Goal: Task Accomplishment & Management: Use online tool/utility

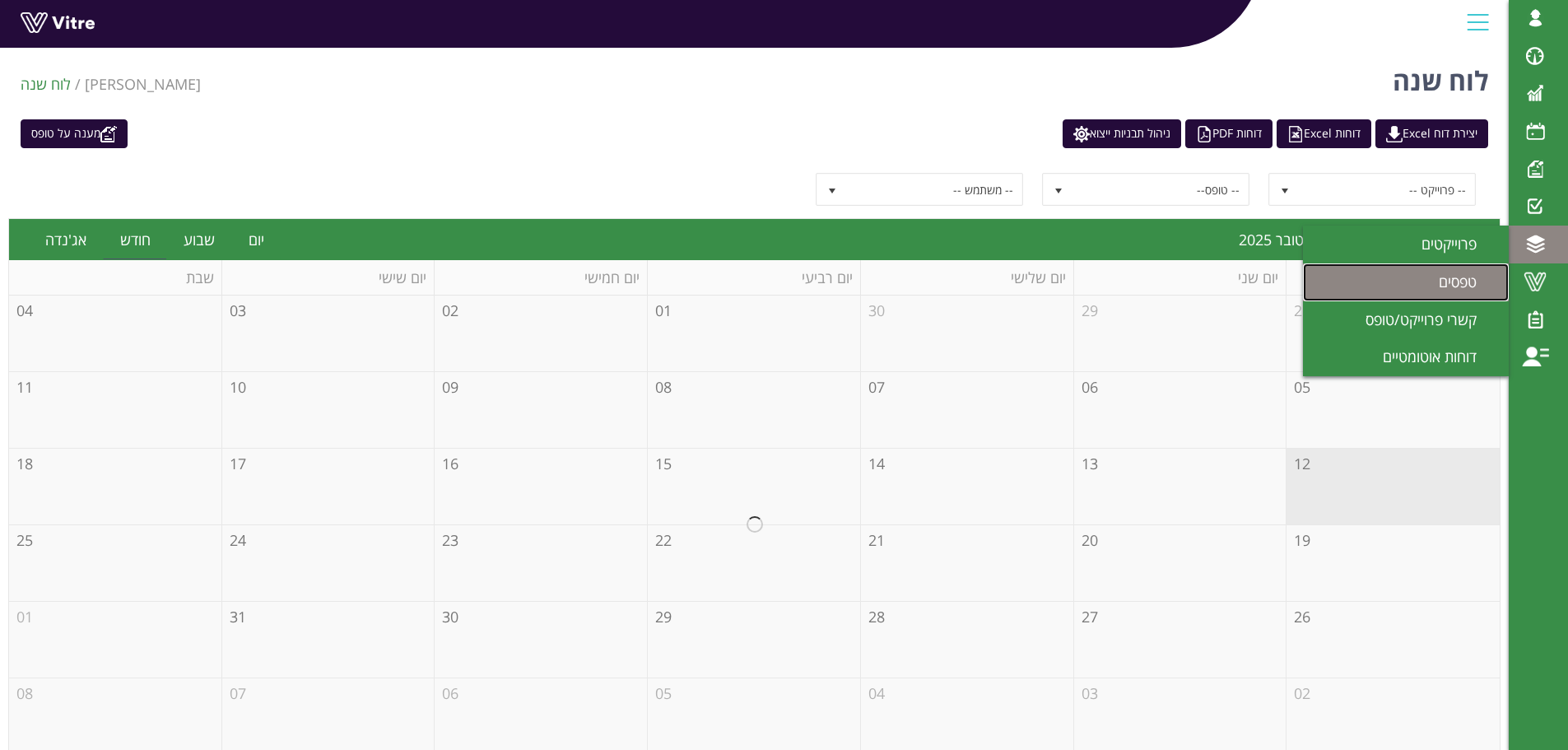
click at [1467, 282] on span "טפסים" at bounding box center [1467, 281] width 57 height 20
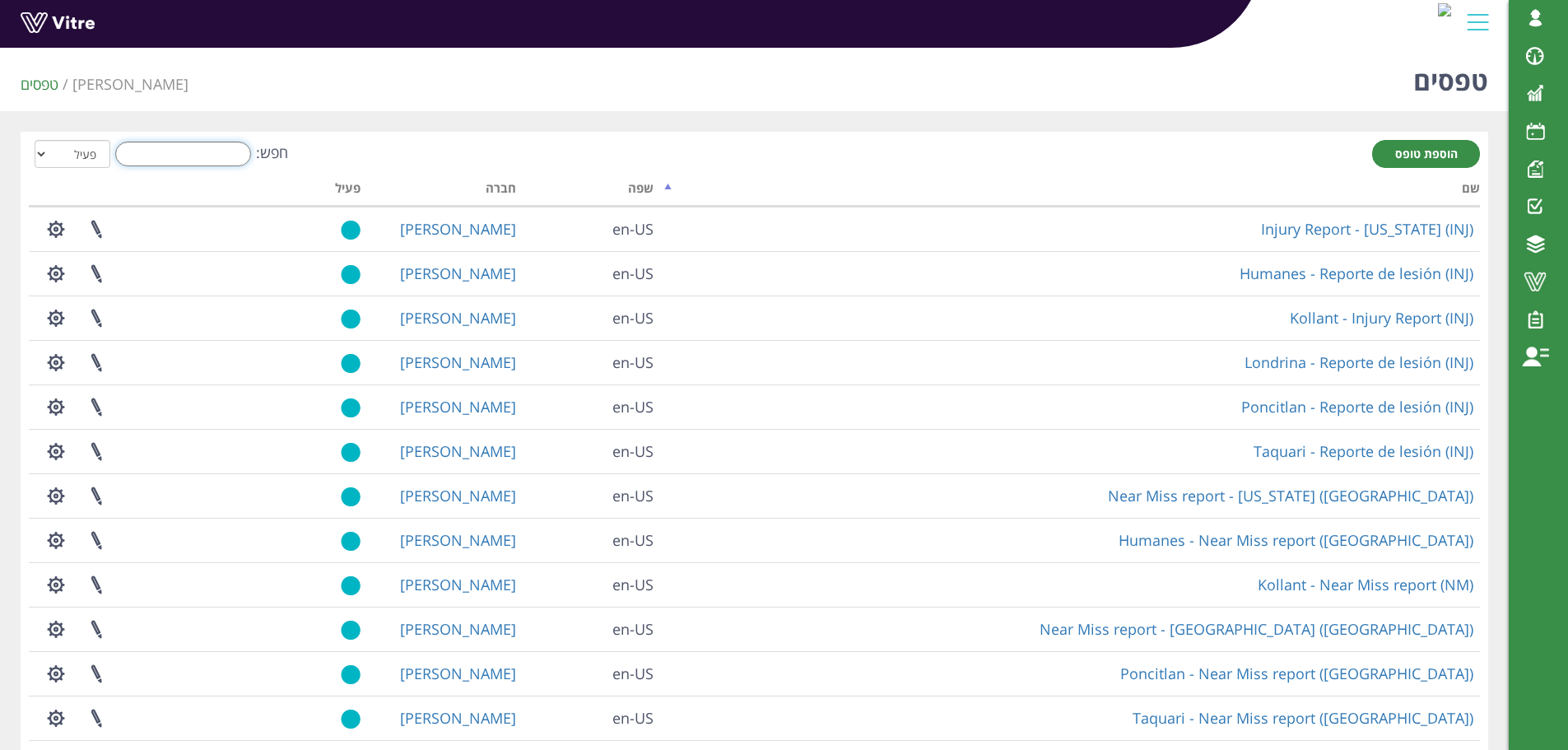
click at [194, 156] on input "חפש:" at bounding box center [183, 153] width 136 height 24
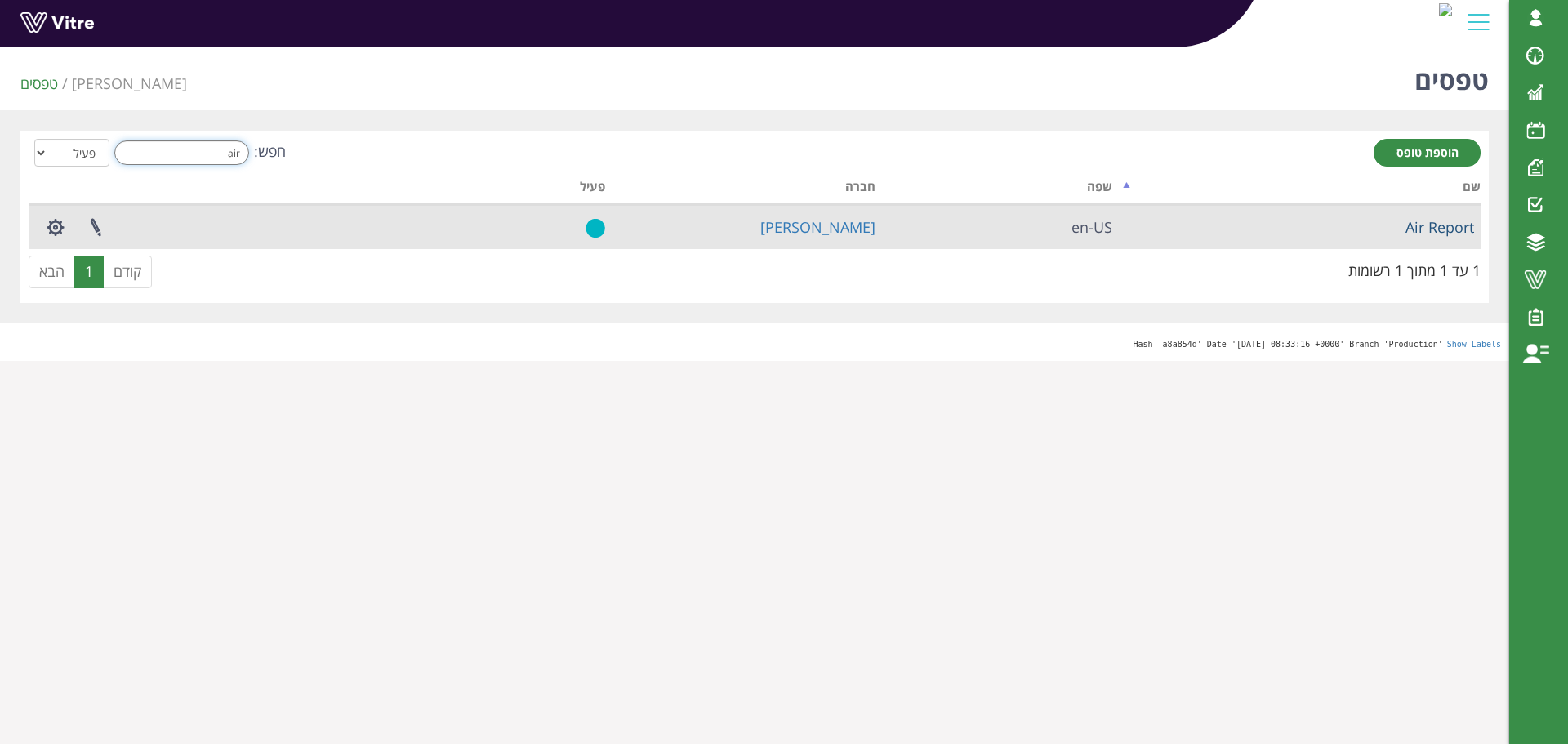
type input "air"
click at [1430, 231] on link "Air Report" at bounding box center [1440, 227] width 69 height 20
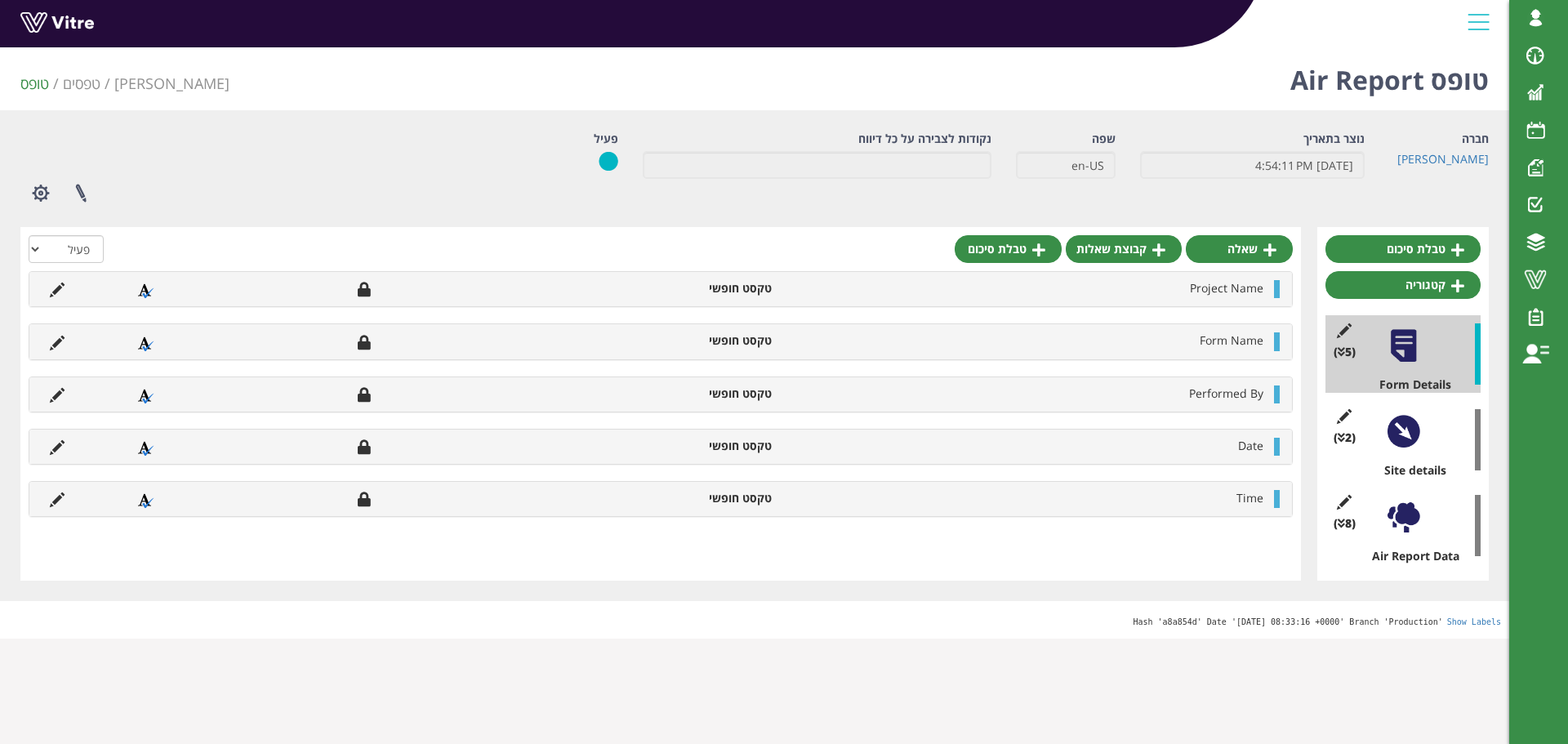
click at [1394, 434] on div at bounding box center [1403, 431] width 37 height 37
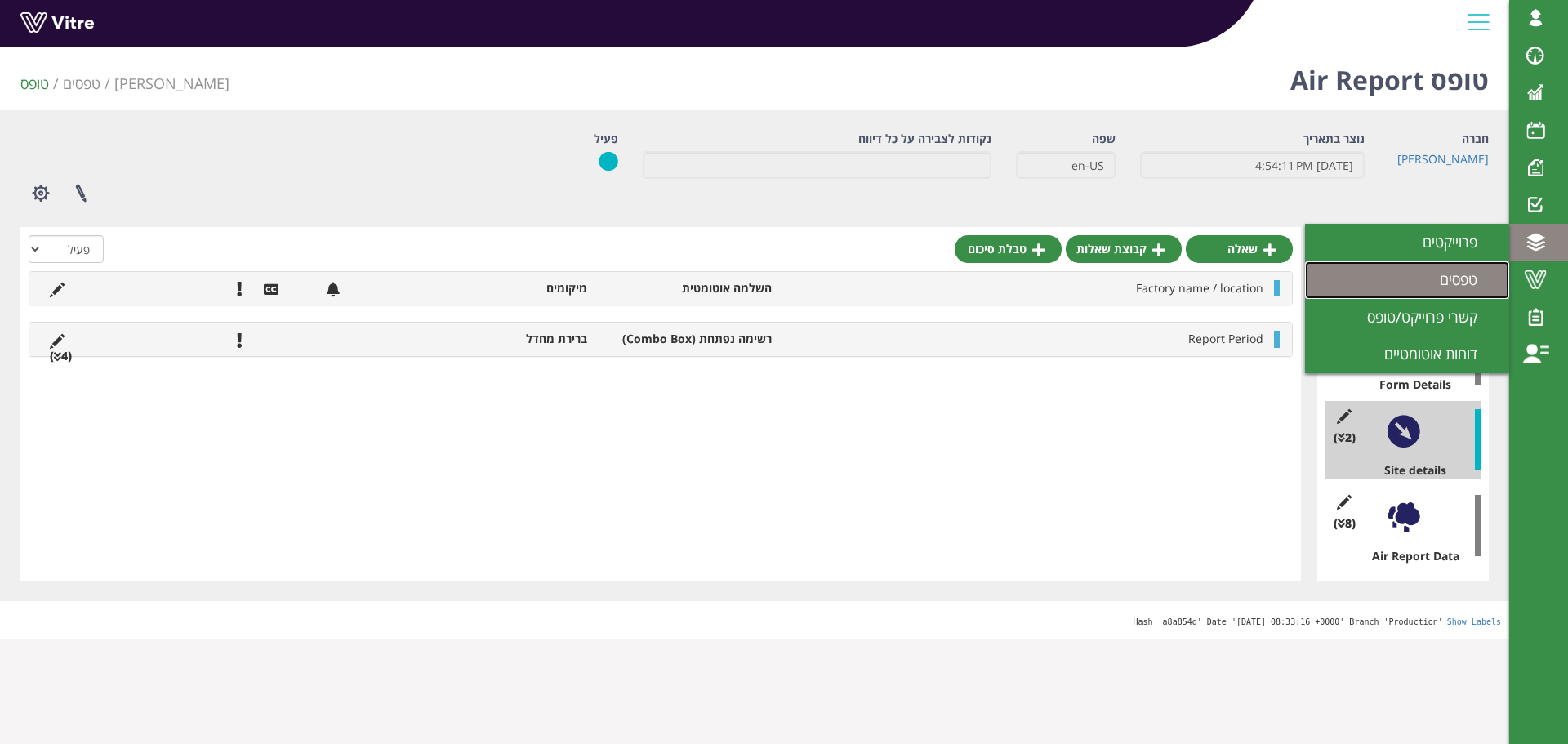
click at [1475, 275] on span "טפסים" at bounding box center [1468, 279] width 57 height 20
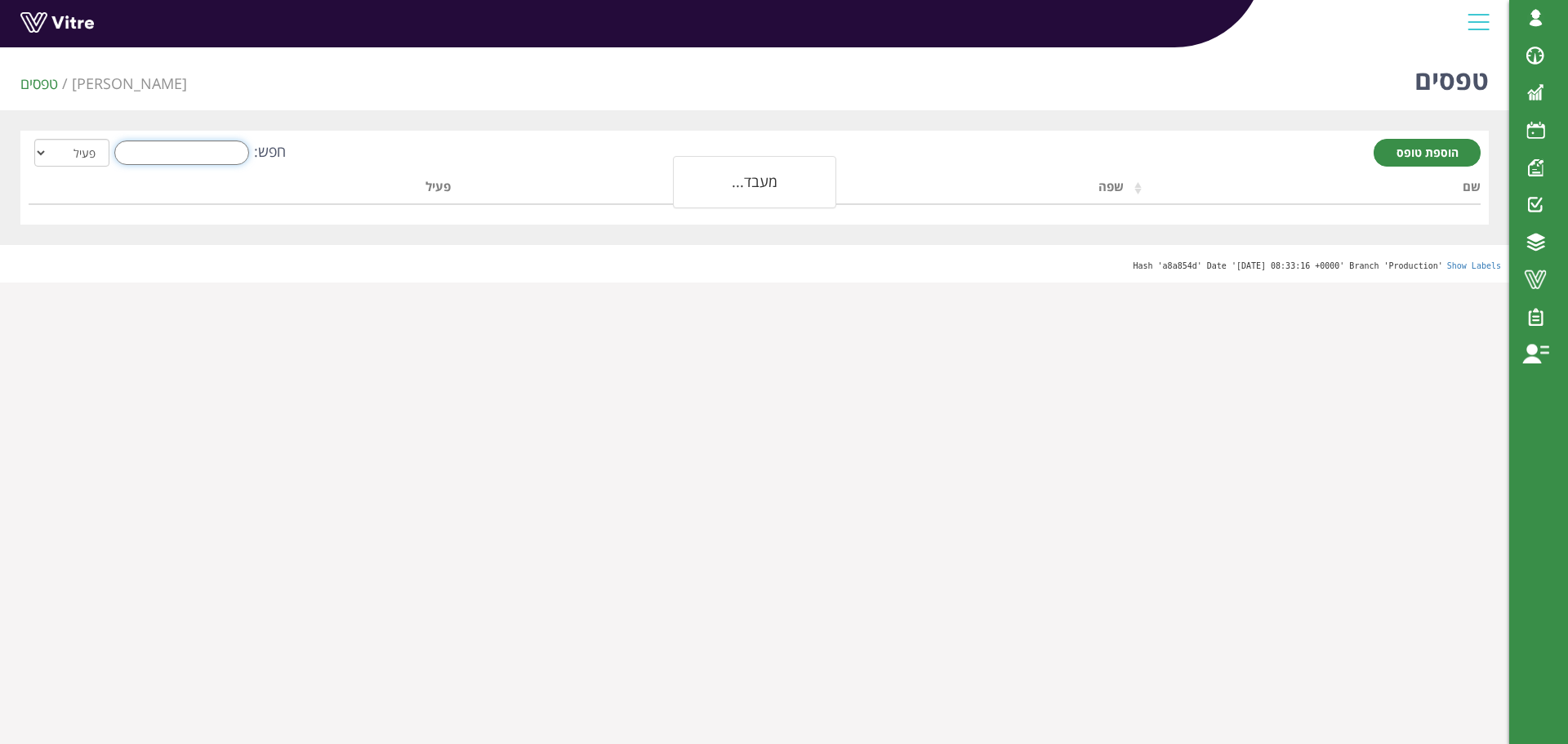
click at [190, 149] on input "חפש:" at bounding box center [181, 152] width 135 height 24
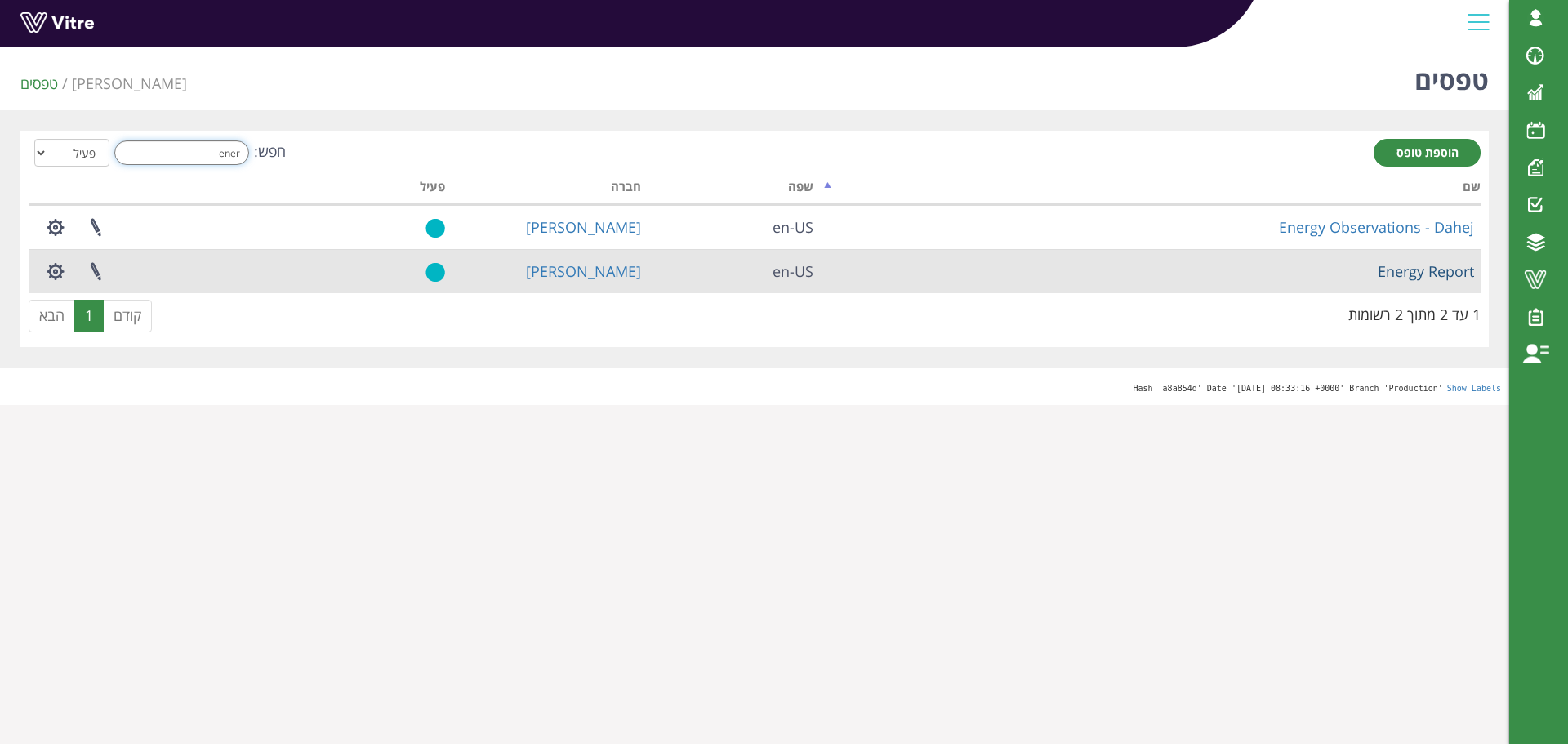
type input "ener"
click at [1433, 271] on link "Energy Report" at bounding box center [1426, 271] width 96 height 20
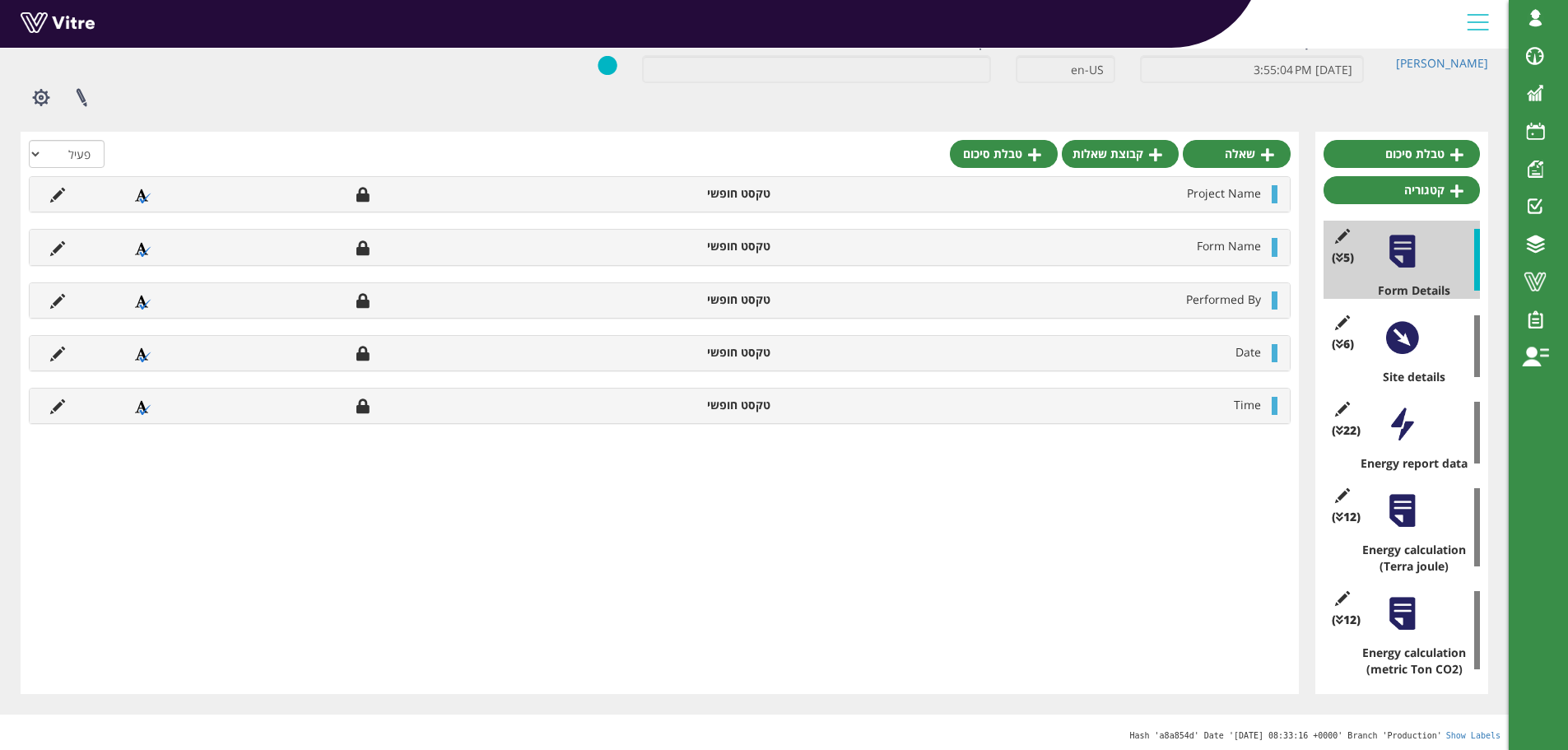
scroll to position [100, 0]
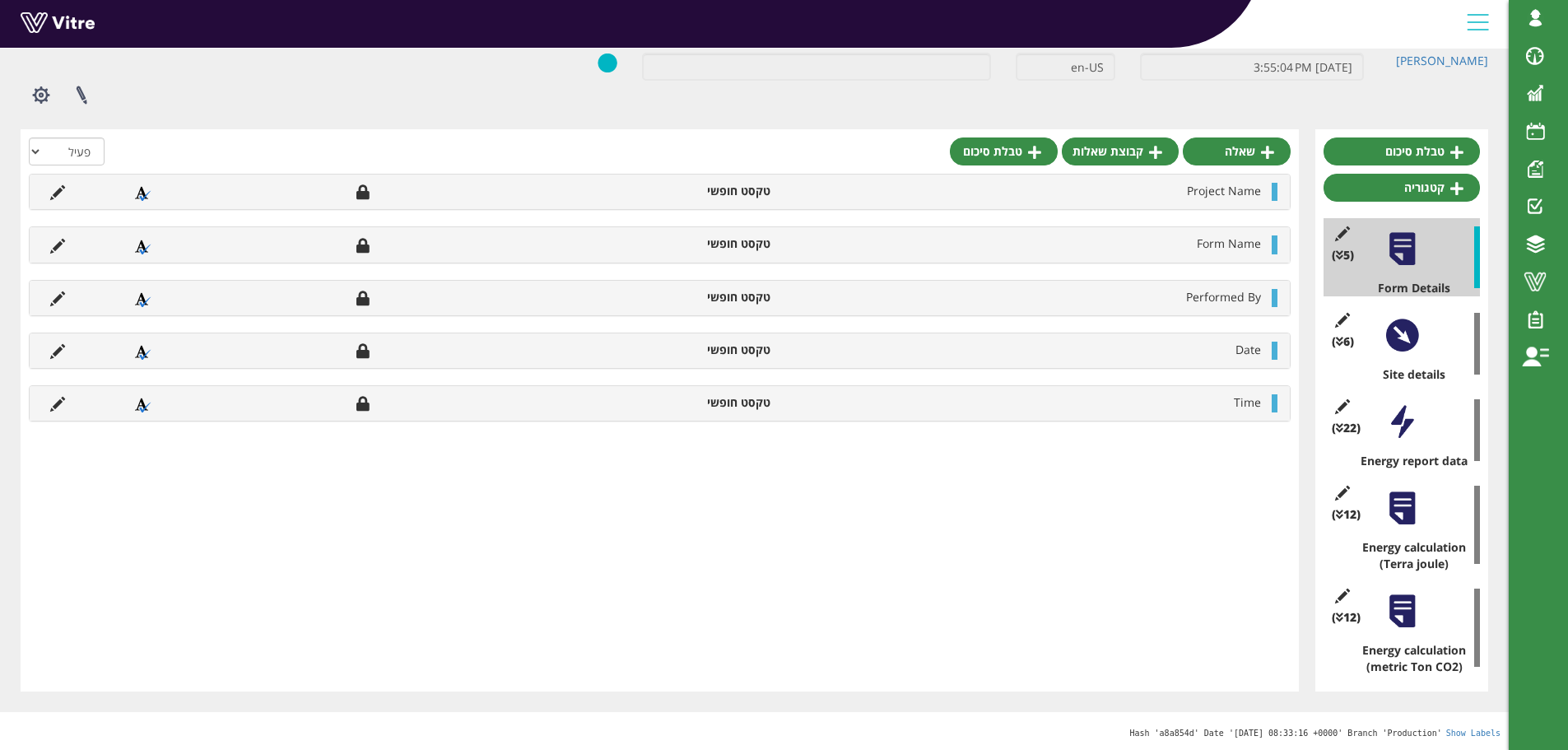
click at [1402, 610] on div at bounding box center [1402, 611] width 37 height 37
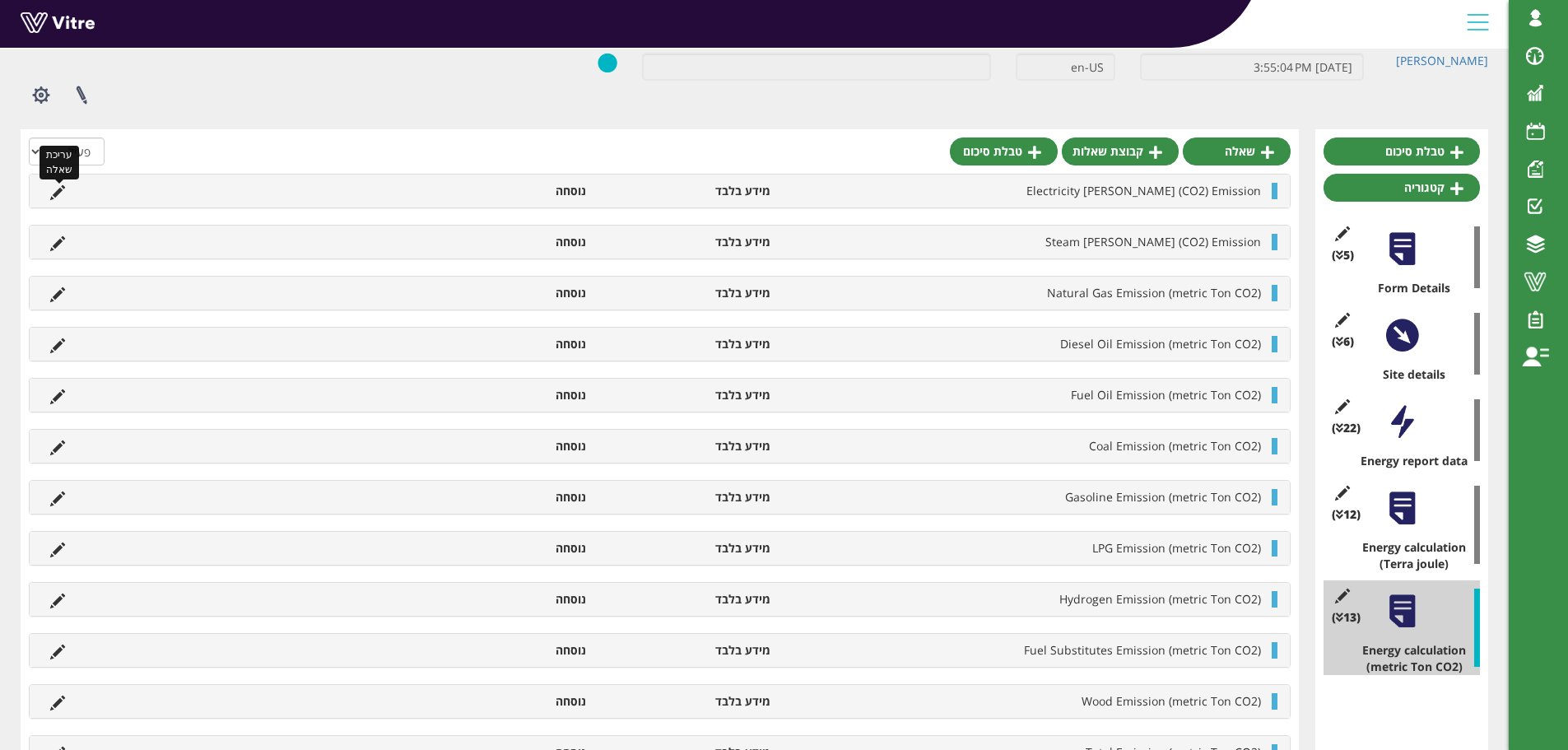
click at [60, 193] on icon at bounding box center [57, 192] width 15 height 15
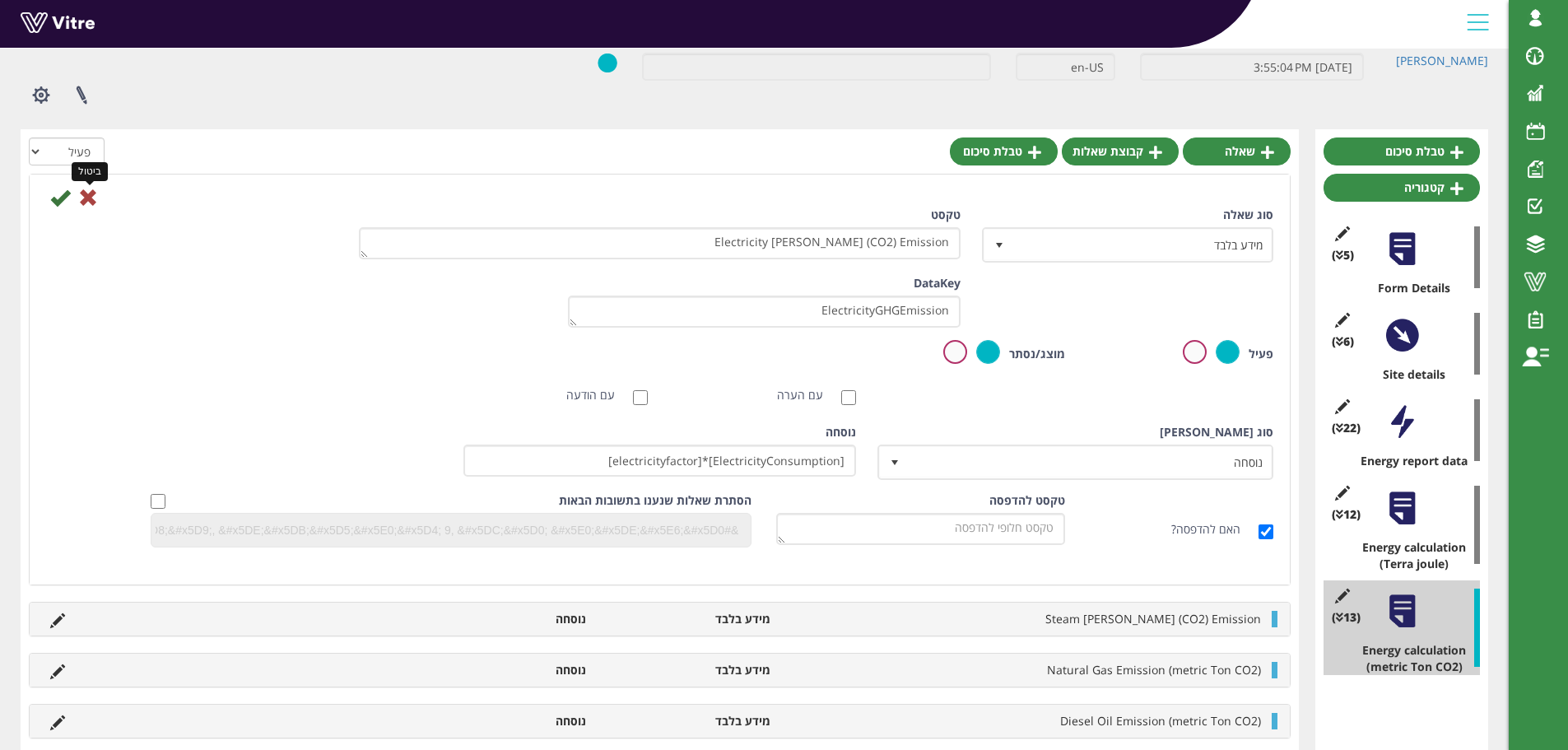
click at [92, 200] on icon at bounding box center [88, 197] width 20 height 20
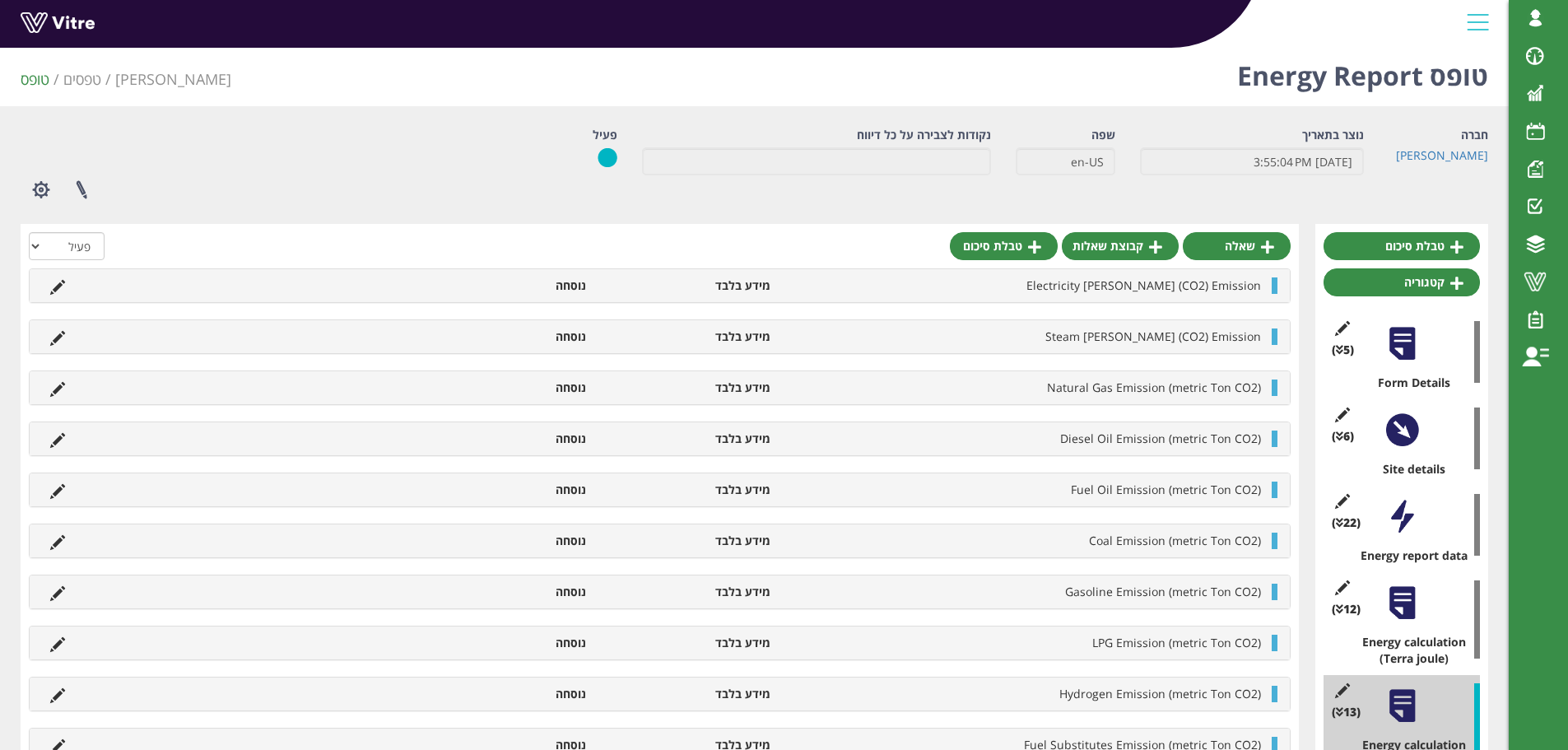
scroll to position [0, 0]
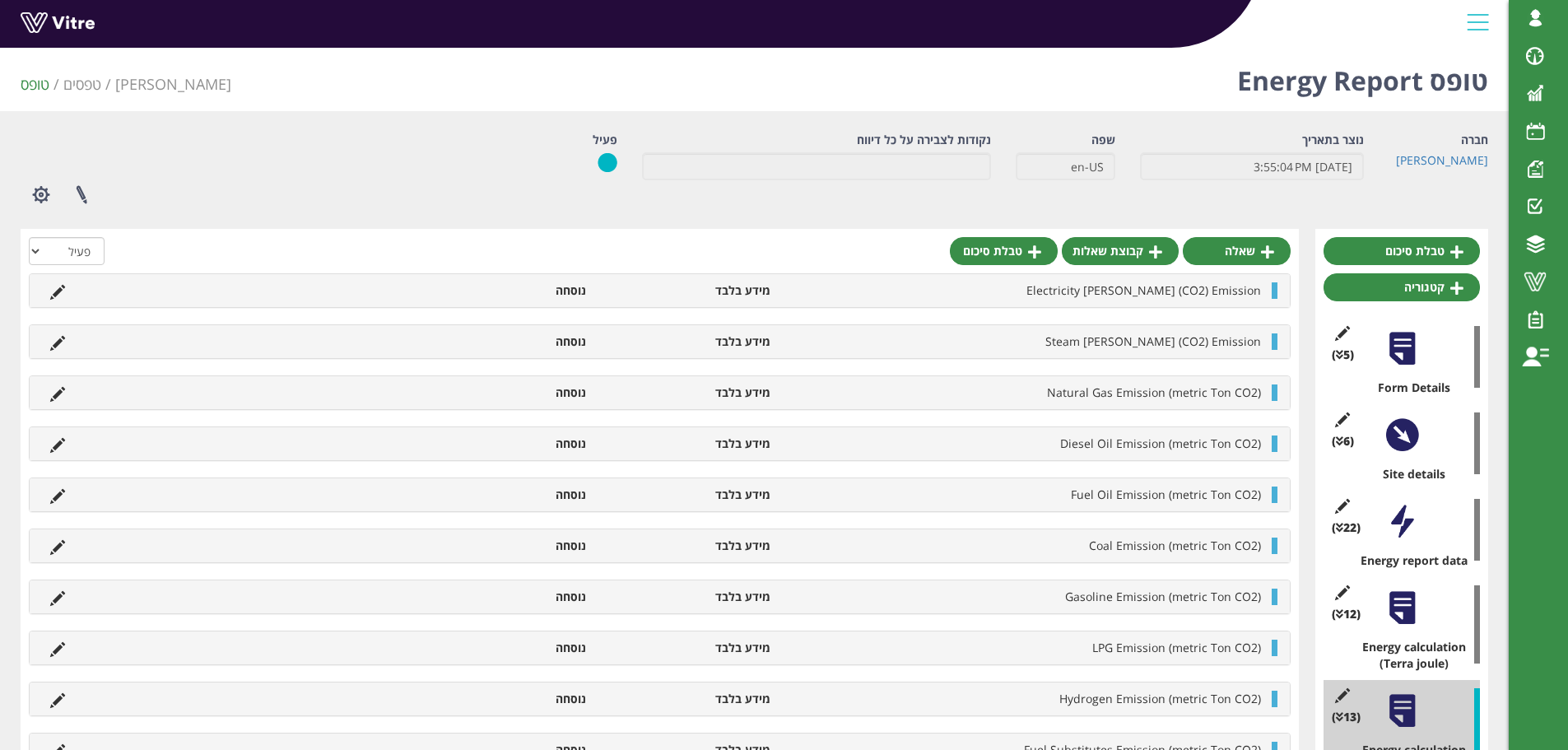
click at [1392, 444] on div at bounding box center [1402, 434] width 37 height 37
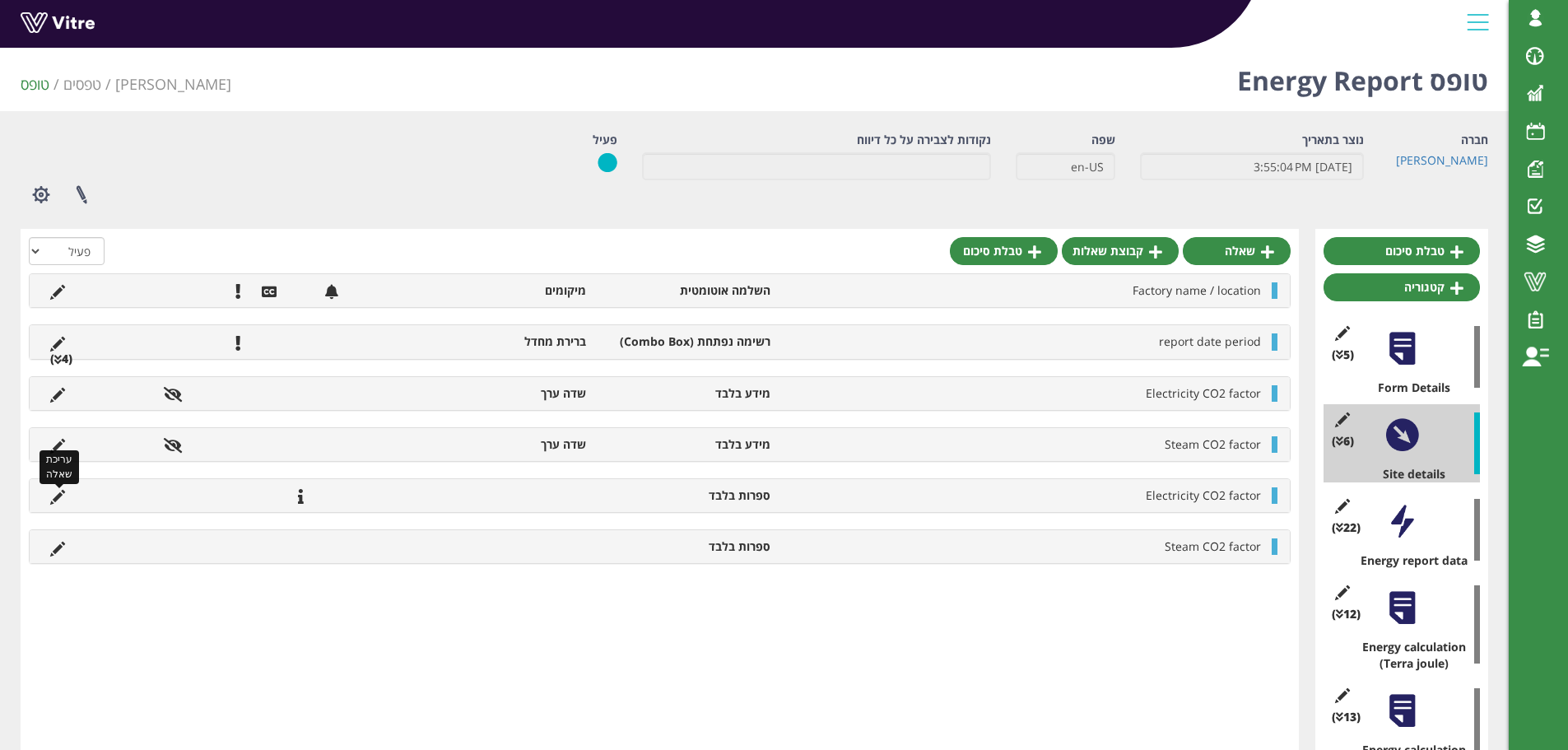
click at [58, 497] on icon at bounding box center [57, 497] width 15 height 15
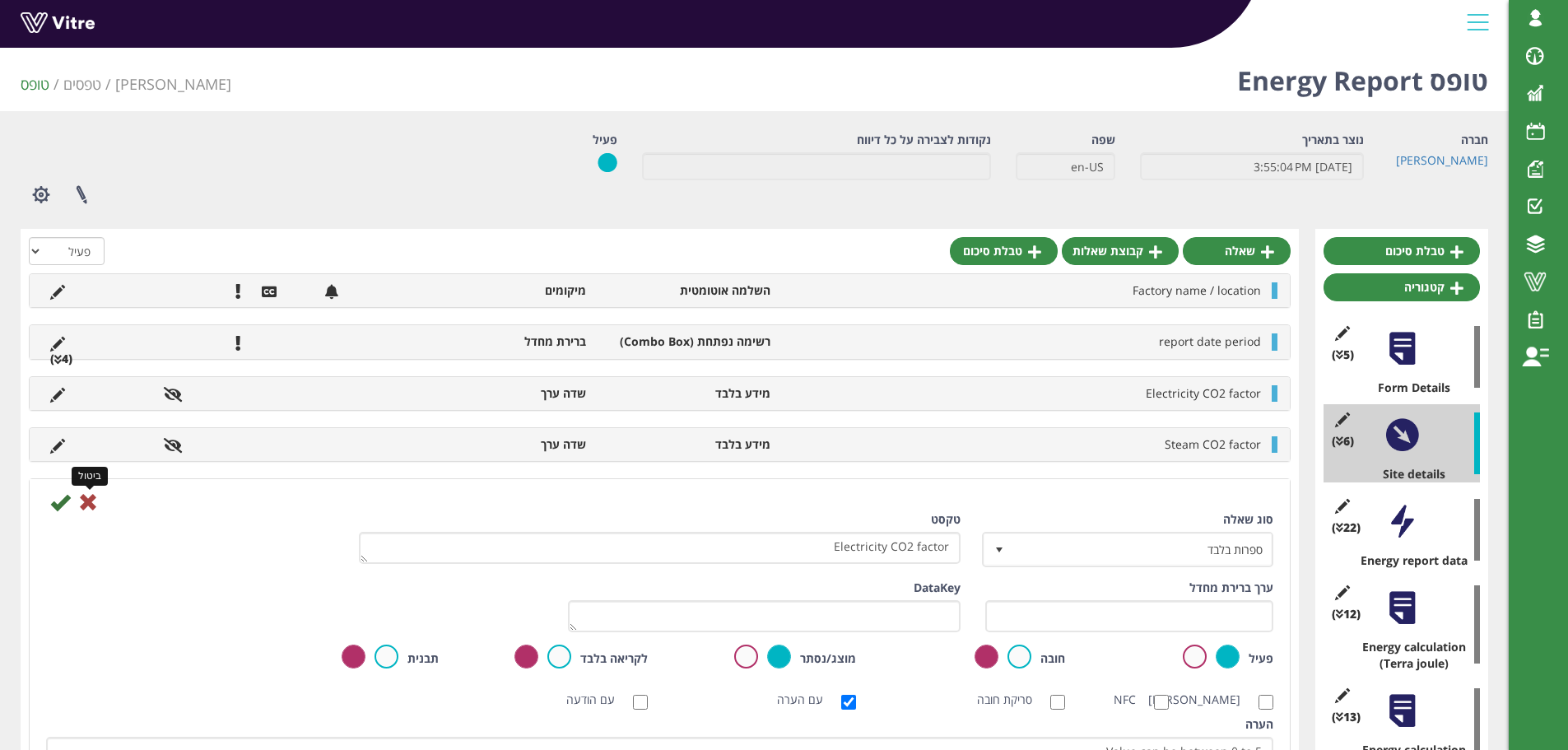
click at [89, 499] on icon at bounding box center [88, 502] width 20 height 20
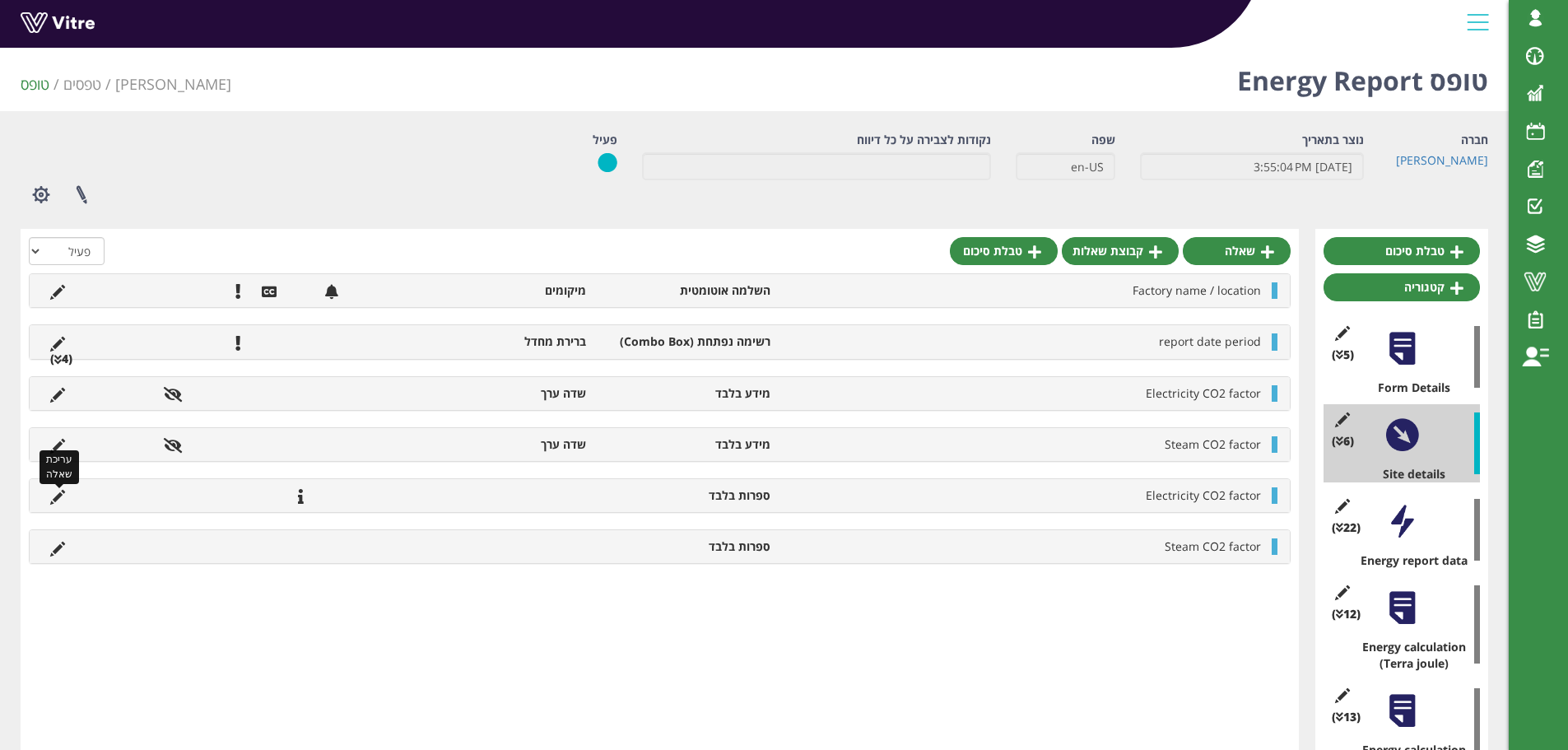
click at [60, 497] on icon at bounding box center [57, 497] width 15 height 15
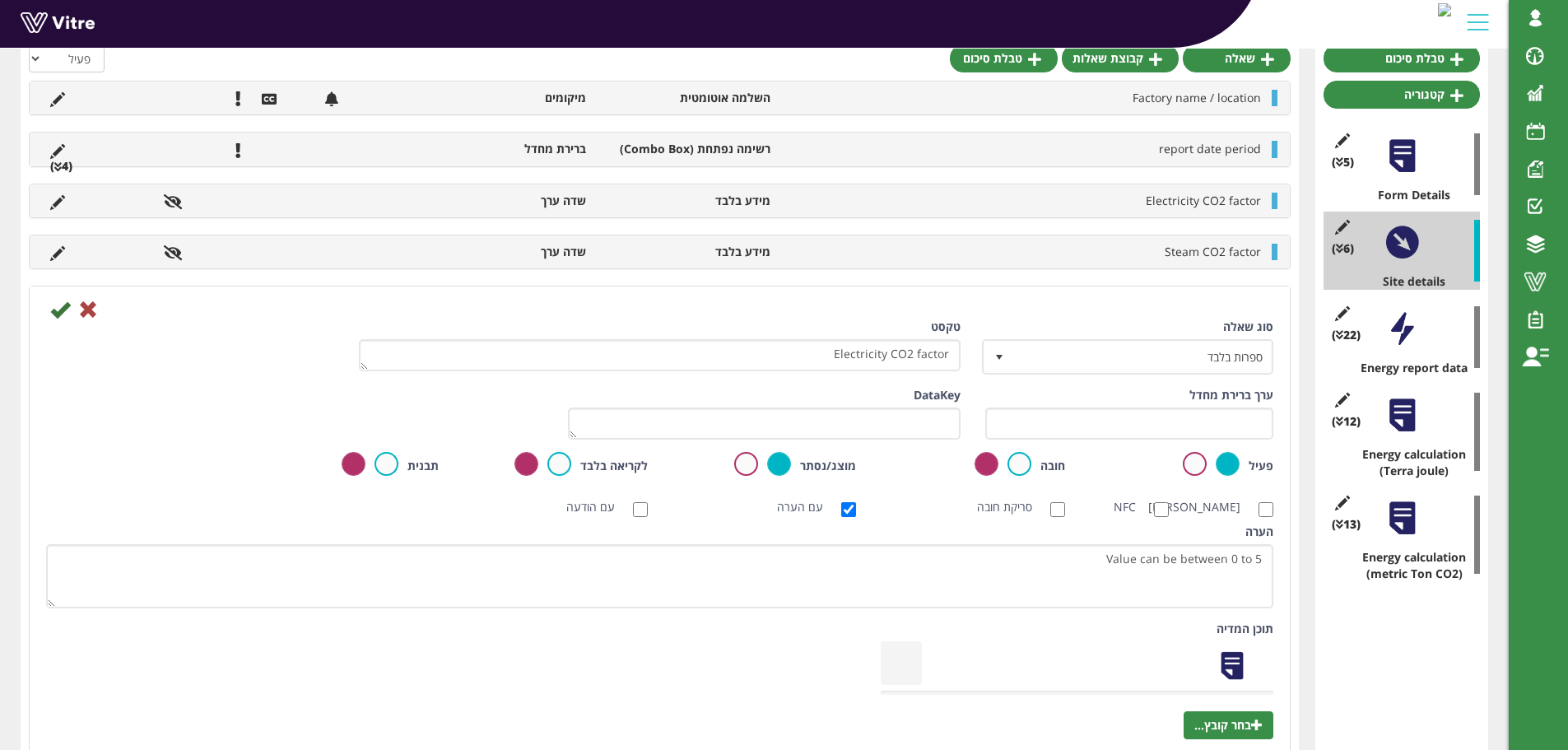
scroll to position [247, 0]
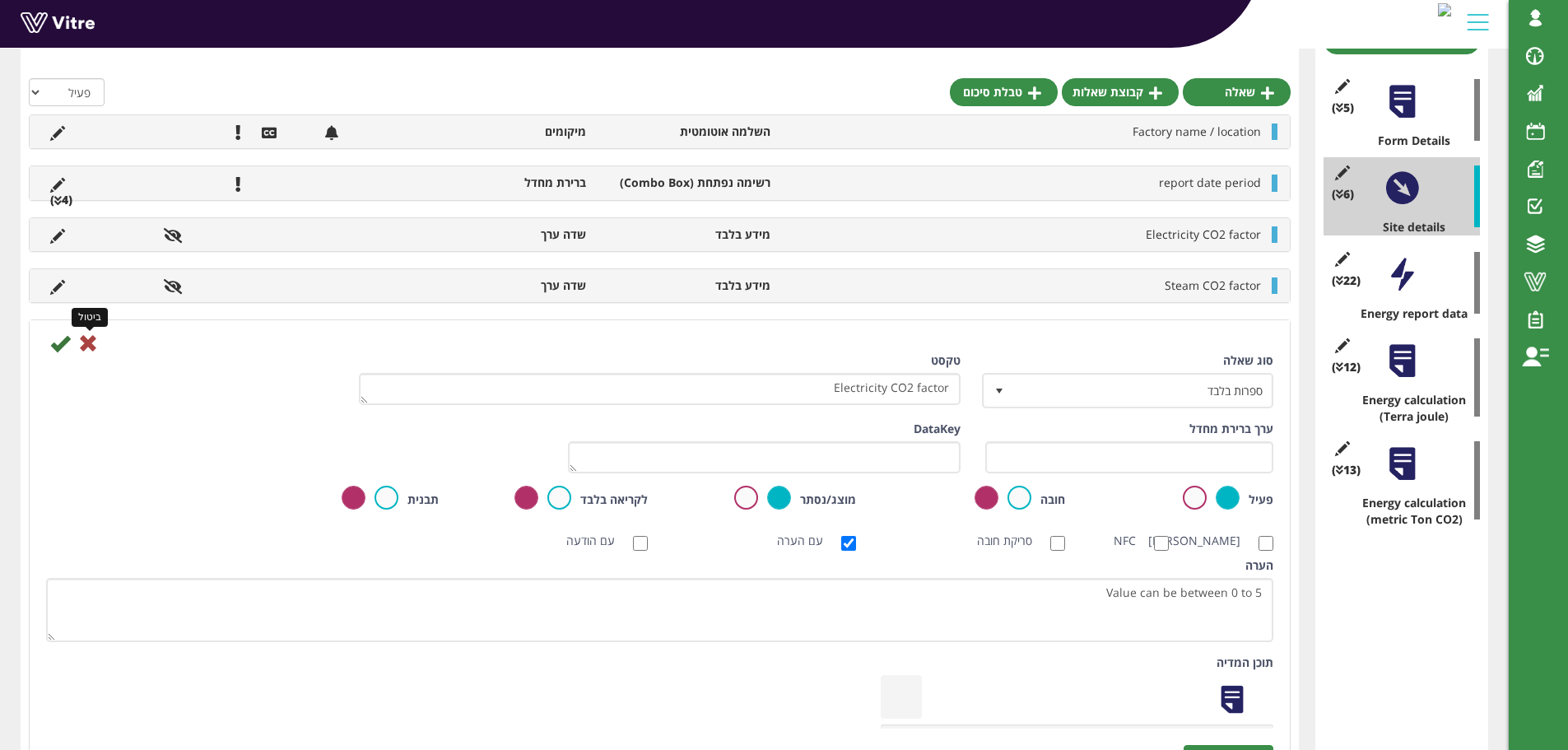
click at [89, 343] on icon at bounding box center [88, 342] width 20 height 20
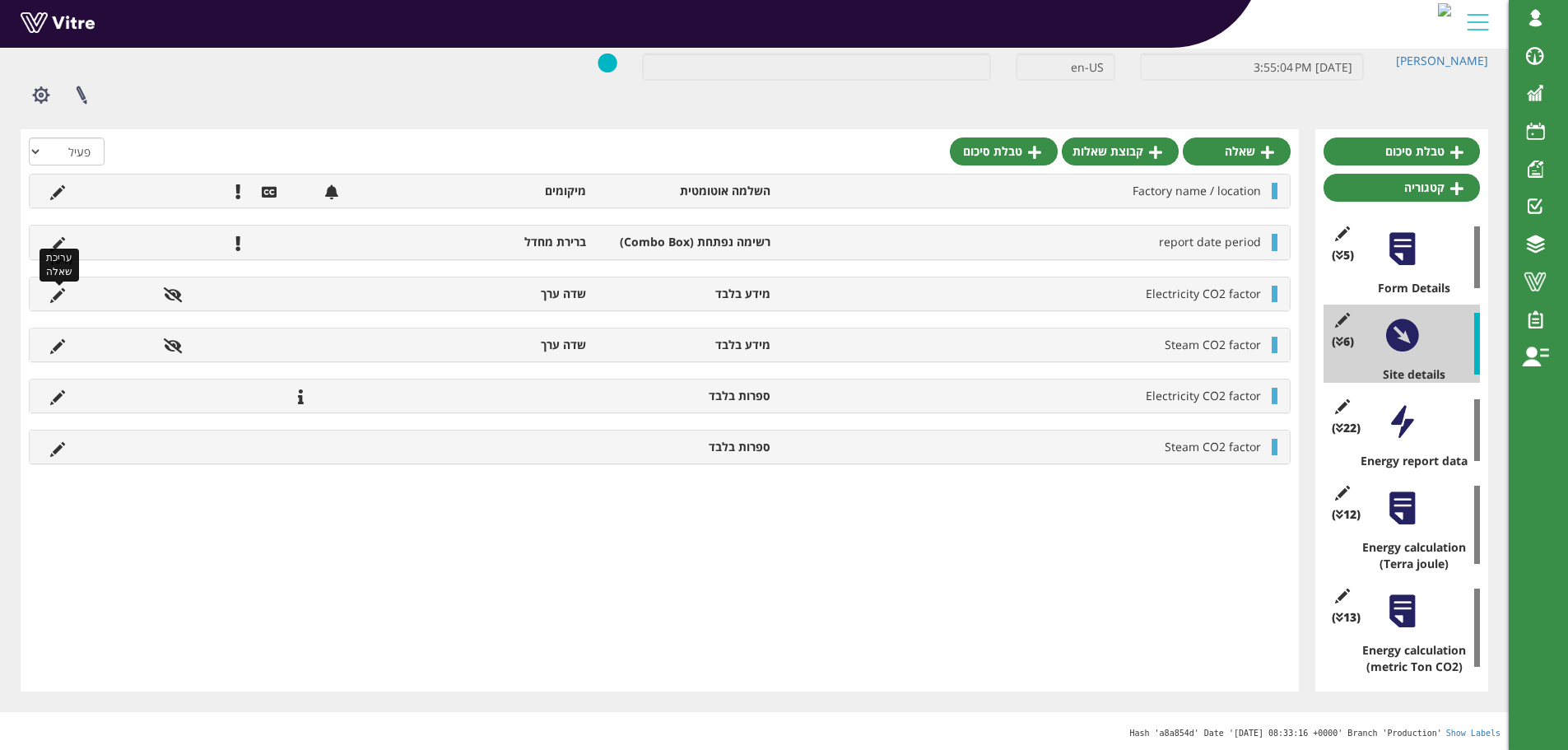
click at [57, 295] on icon at bounding box center [57, 295] width 15 height 15
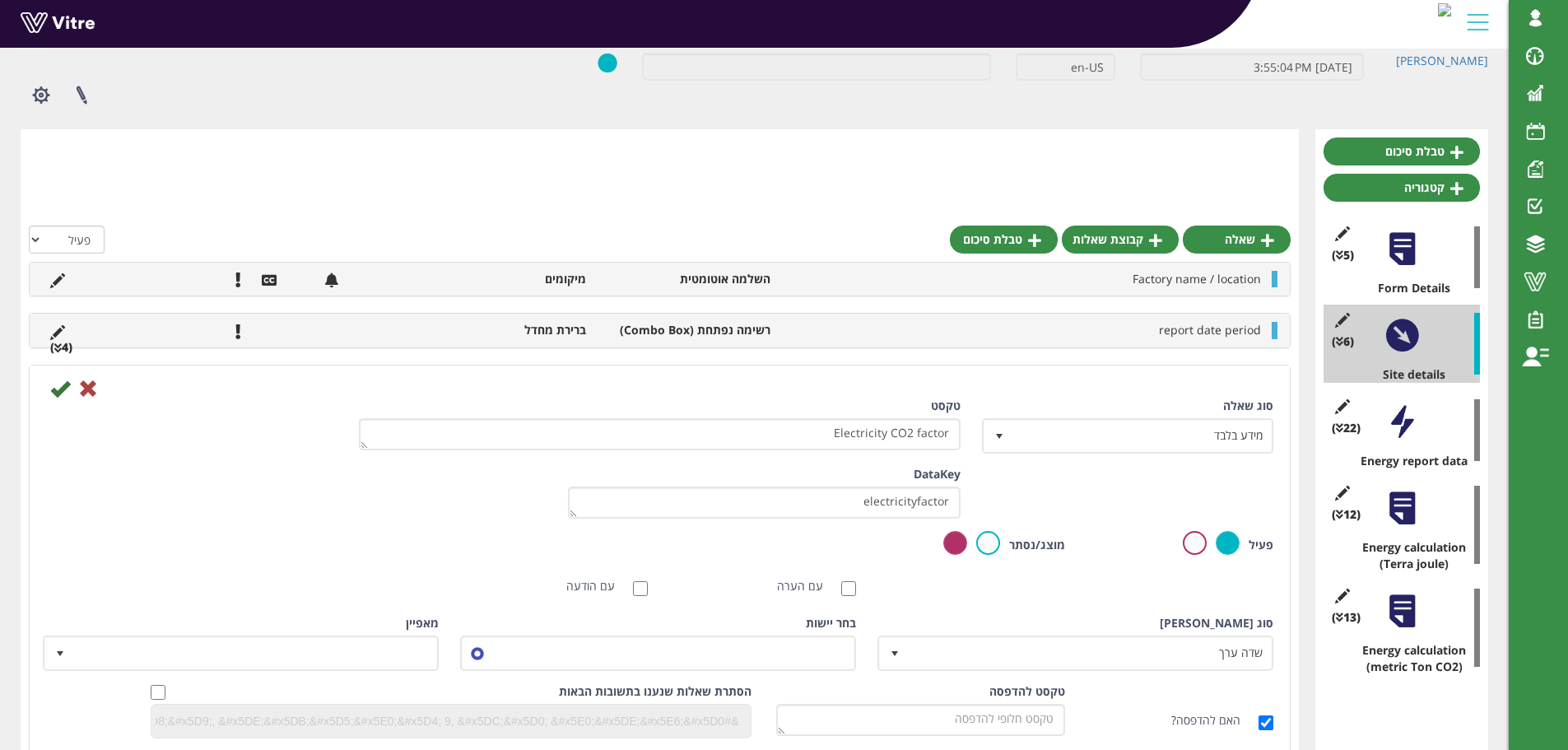
scroll to position [247, 0]
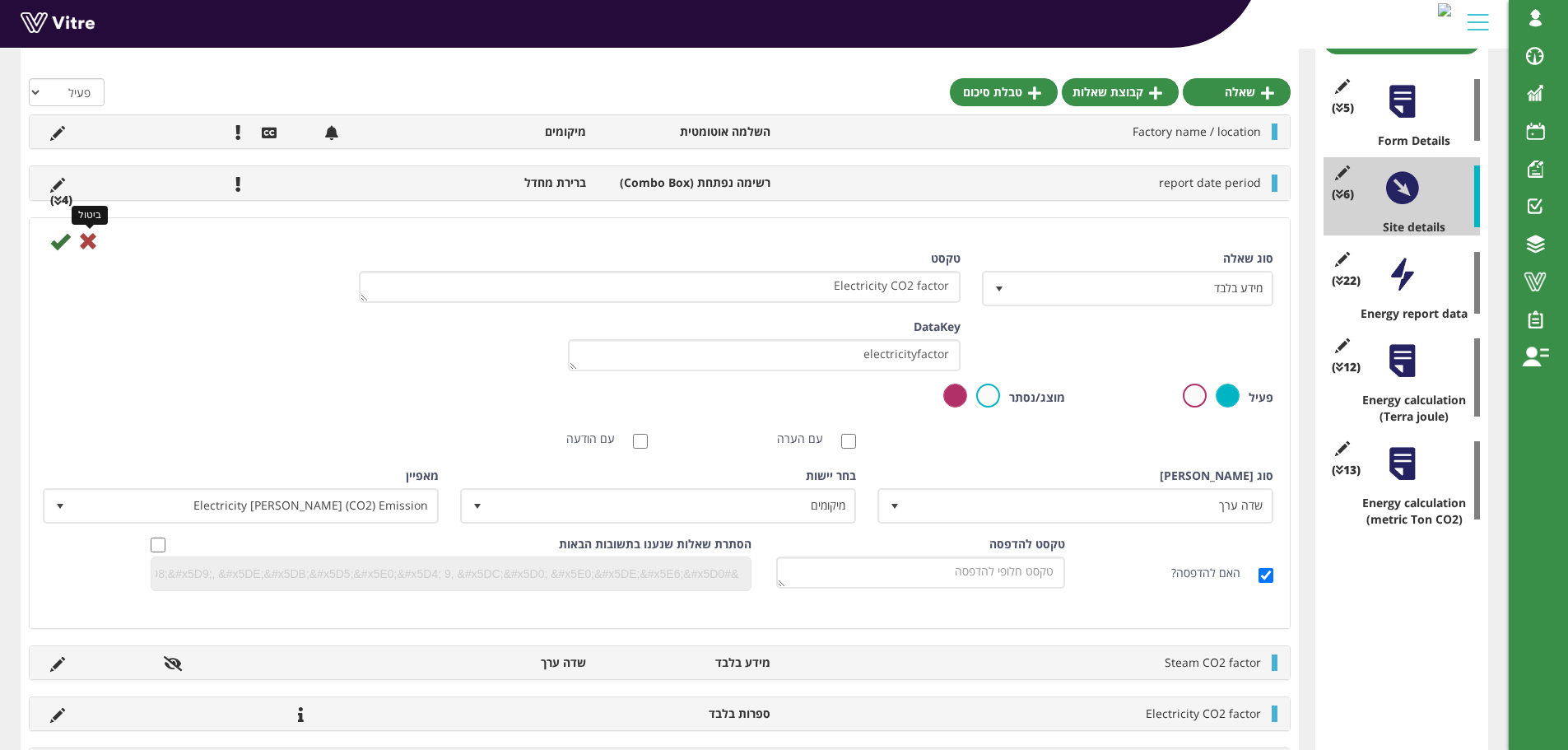
click at [92, 239] on icon at bounding box center [88, 241] width 20 height 20
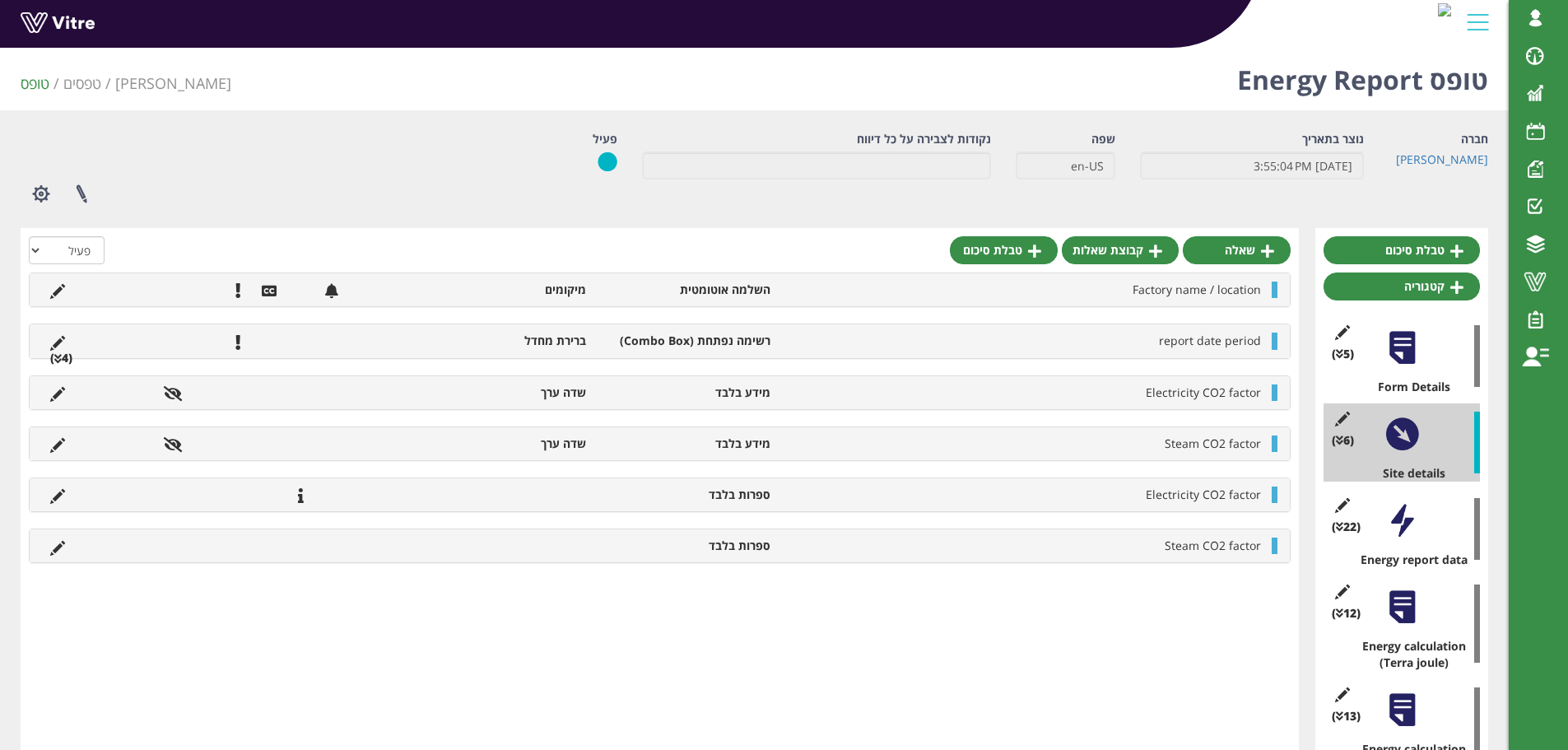
scroll to position [0, 0]
click at [1395, 517] on div at bounding box center [1402, 521] width 37 height 37
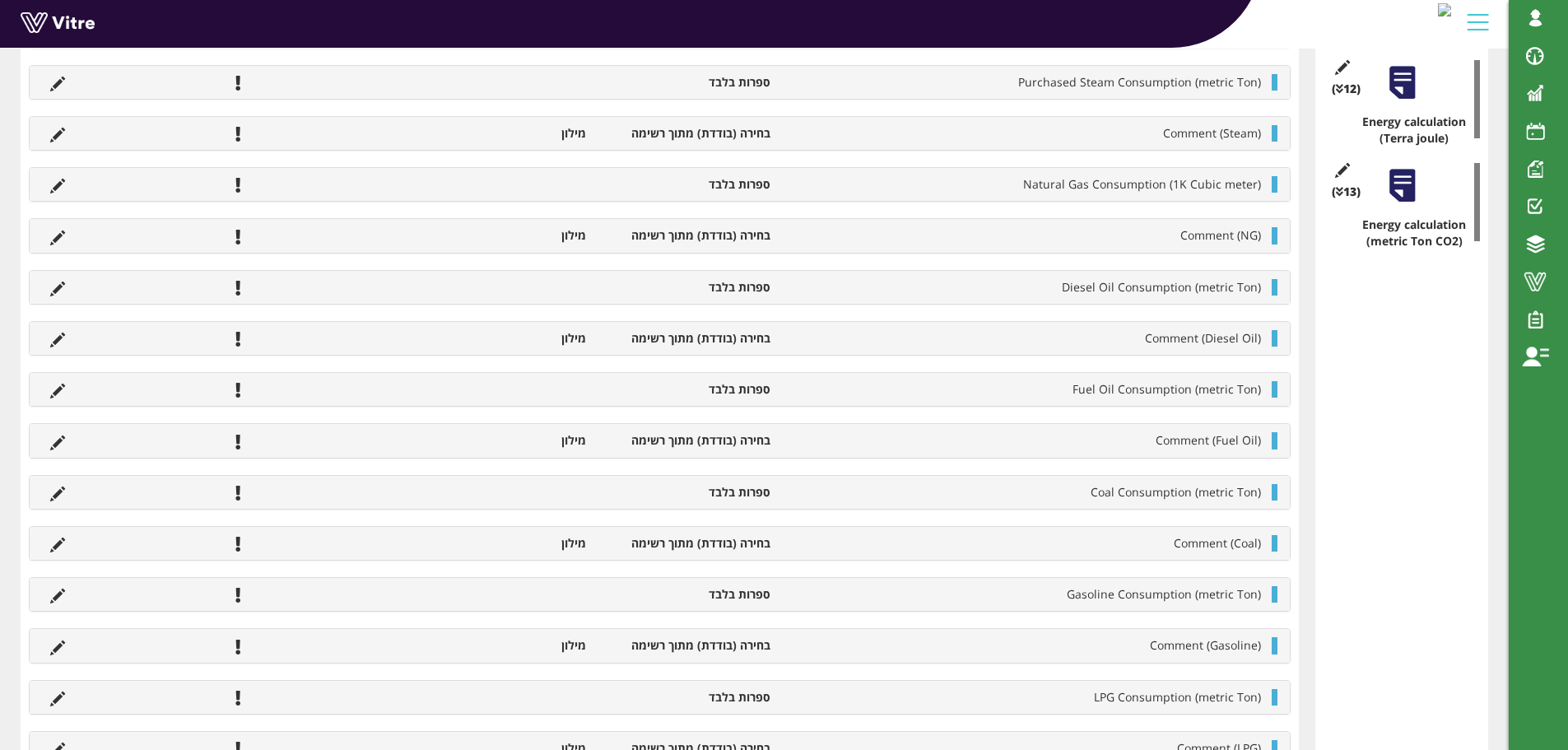
scroll to position [258, 0]
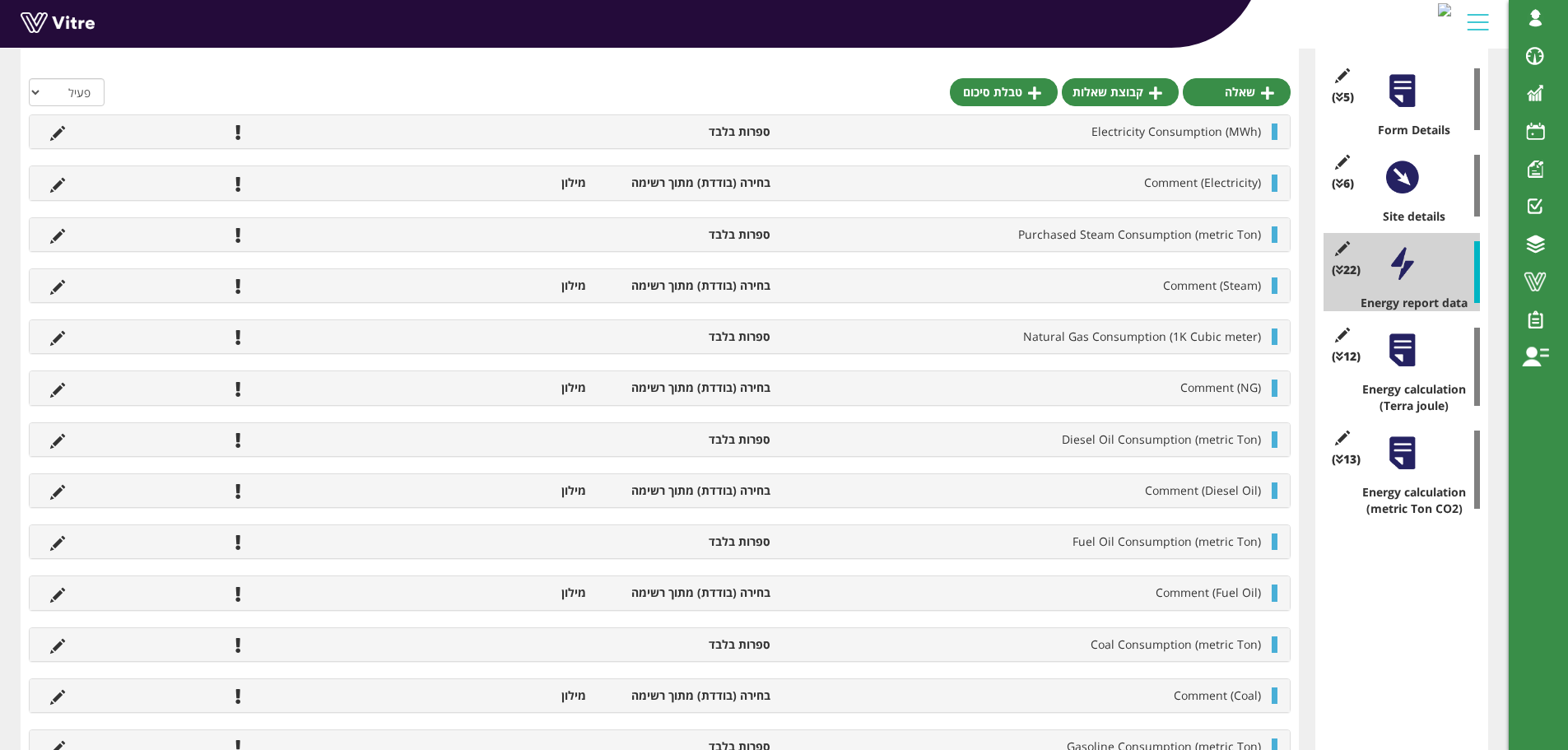
click at [1407, 359] on div at bounding box center [1402, 350] width 37 height 37
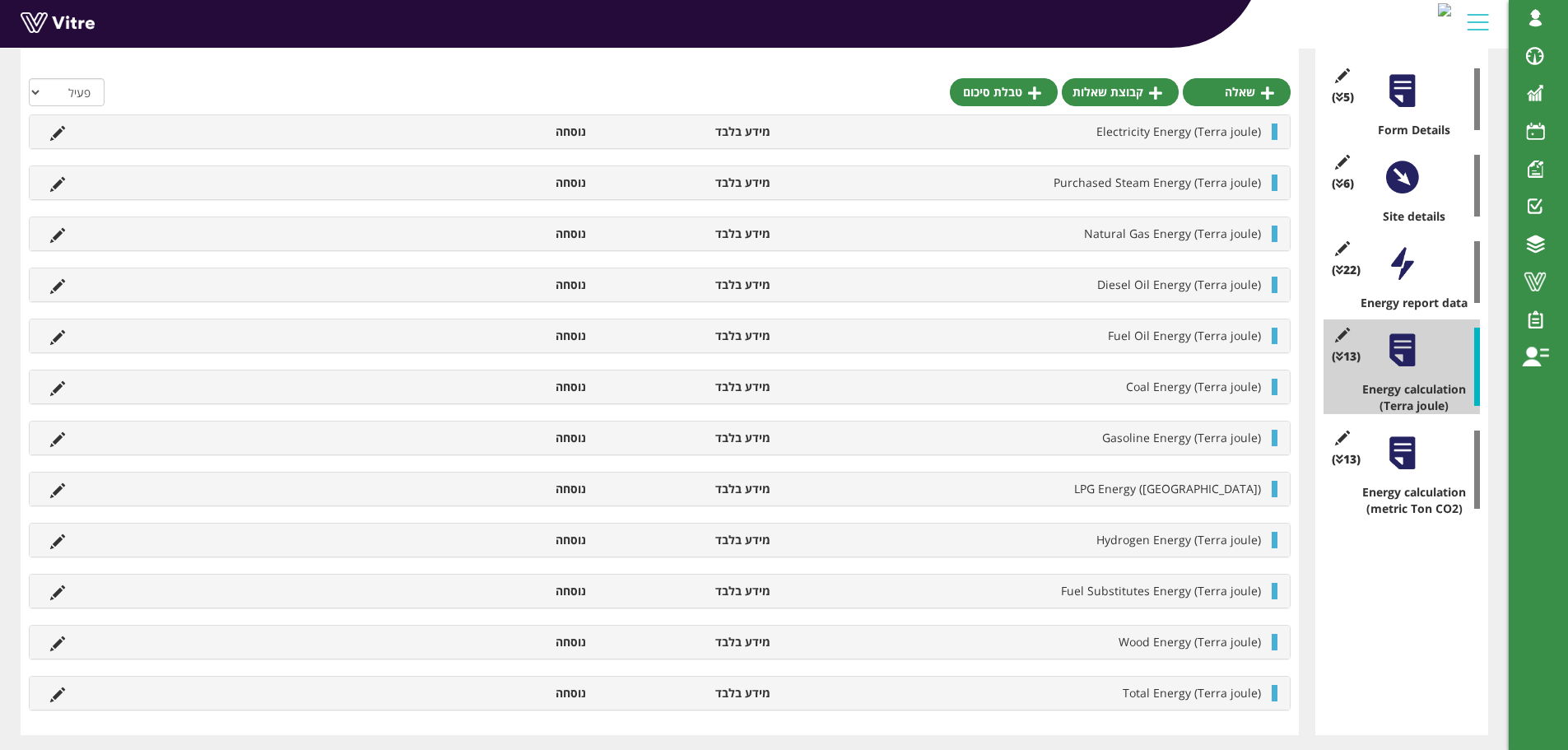
click at [1391, 451] on div at bounding box center [1402, 453] width 37 height 37
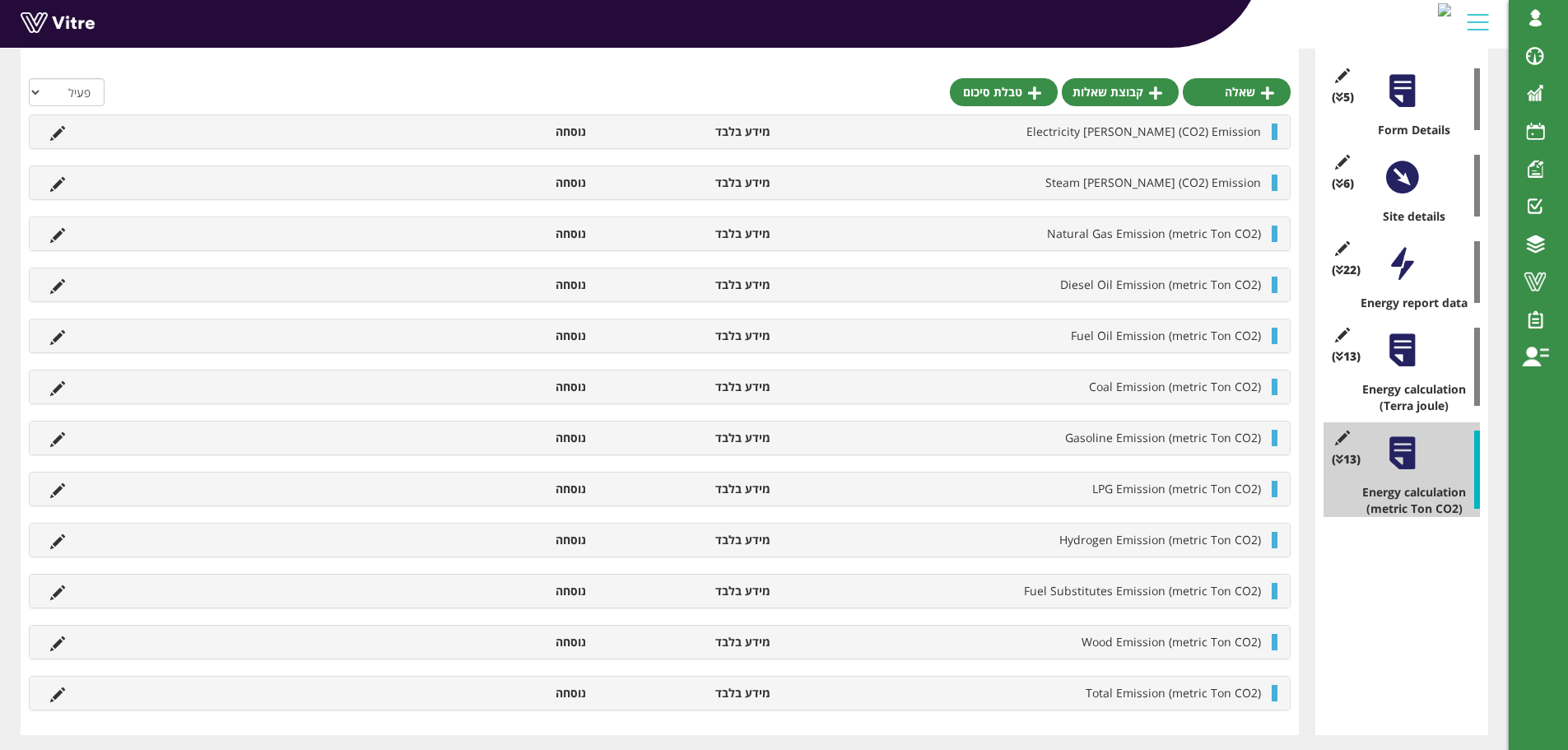
click at [1396, 356] on div at bounding box center [1402, 350] width 37 height 37
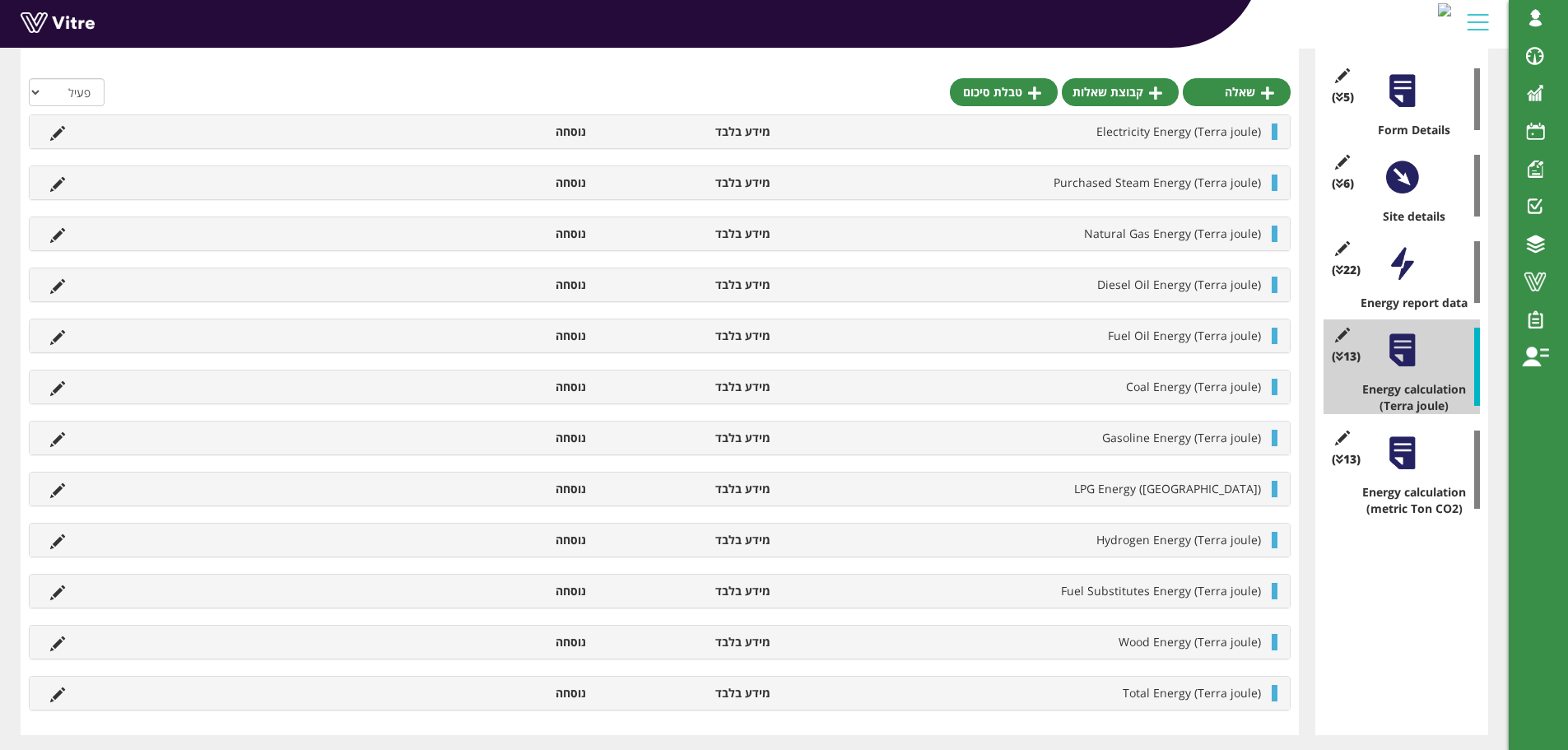
click at [706, 76] on div "שאלה קבוצת שאלות טבלת סיכום הכל פעיל לא פעיל Values are in Terra joule מידע בלב…" at bounding box center [660, 353] width 1278 height 764
